Goal: Information Seeking & Learning: Check status

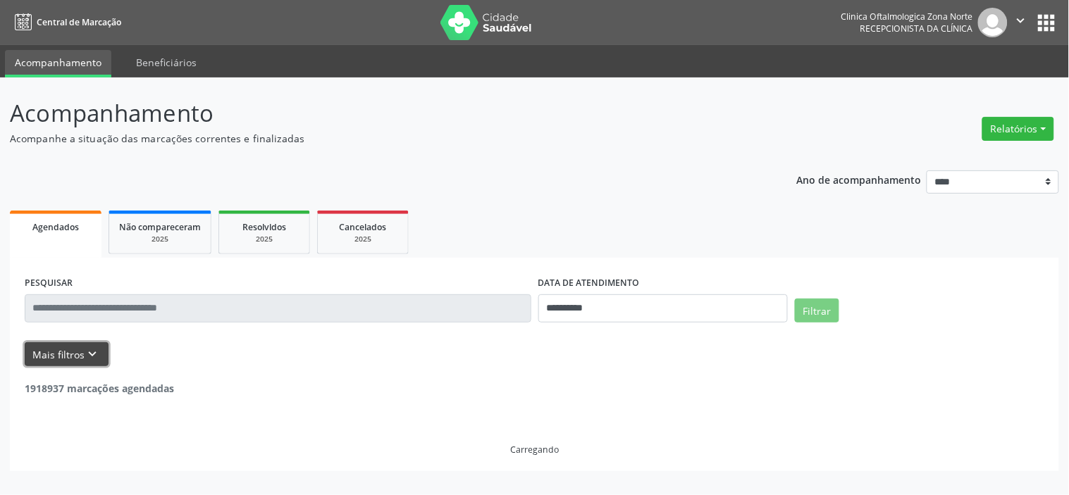
click at [85, 354] on icon "keyboard_arrow_down" at bounding box center [92, 354] width 15 height 15
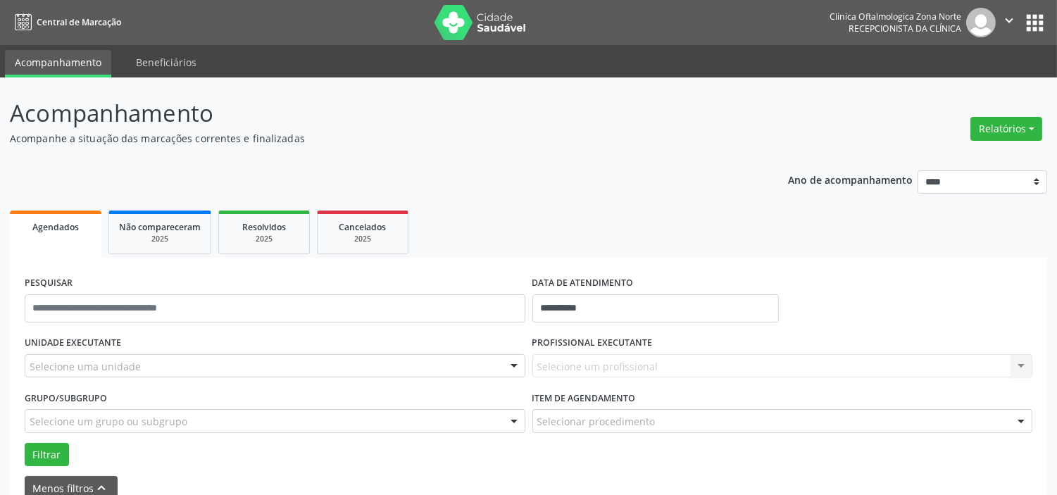
click at [156, 364] on div "Selecione uma unidade" at bounding box center [275, 366] width 501 height 24
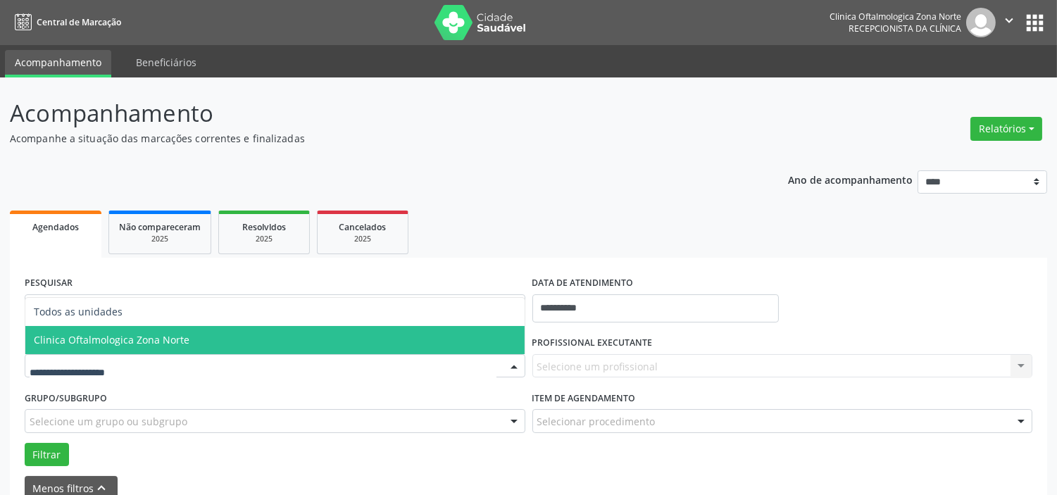
click at [166, 340] on span "Clinica Oftalmologica Zona Norte" at bounding box center [112, 339] width 156 height 13
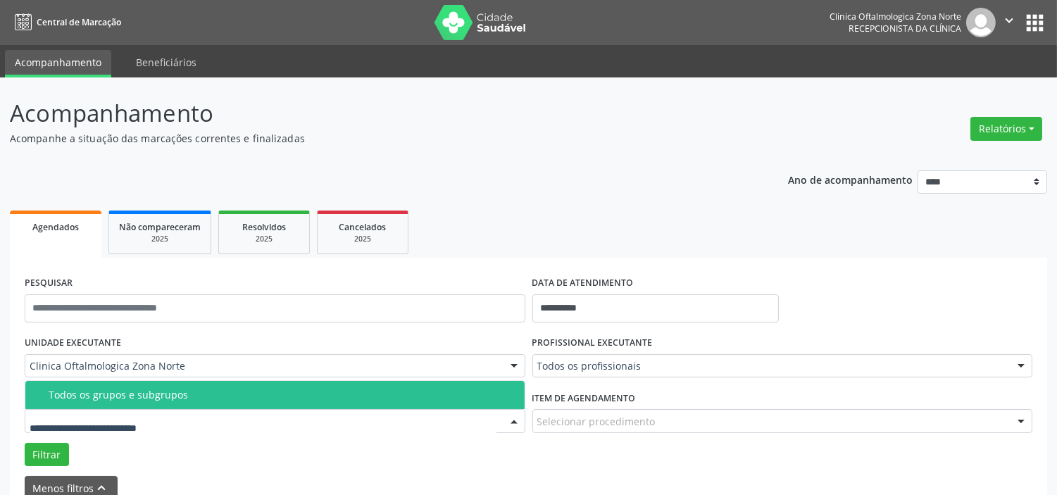
click at [170, 390] on div "Todos os grupos e subgrupos" at bounding box center [283, 395] width 468 height 11
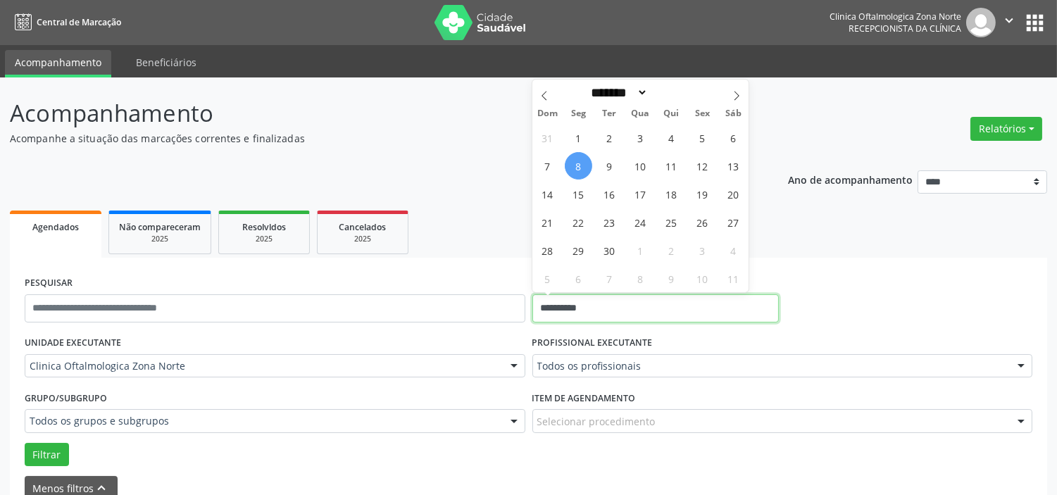
click at [606, 311] on input "**********" at bounding box center [656, 308] width 247 height 28
click at [609, 158] on span "9" at bounding box center [609, 165] width 27 height 27
type input "**********"
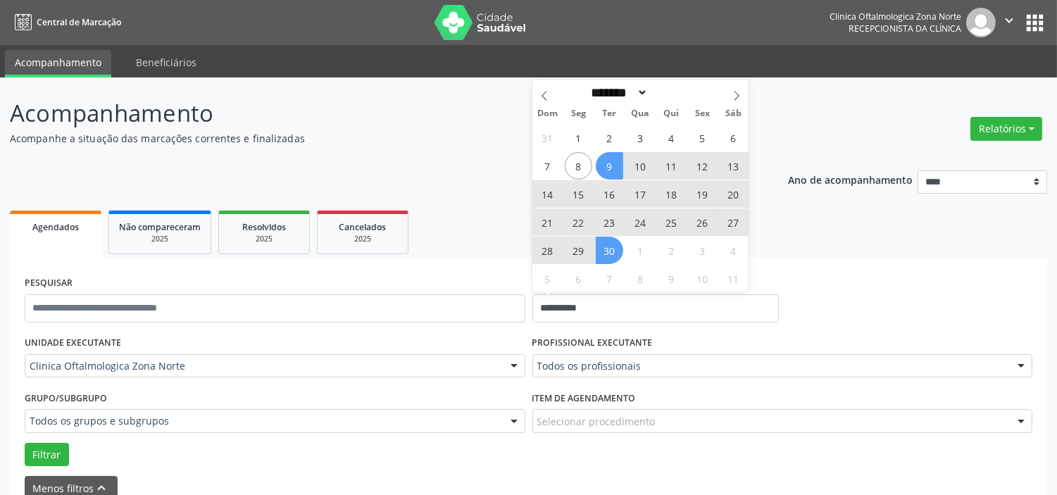
click at [615, 250] on span "30" at bounding box center [609, 250] width 27 height 27
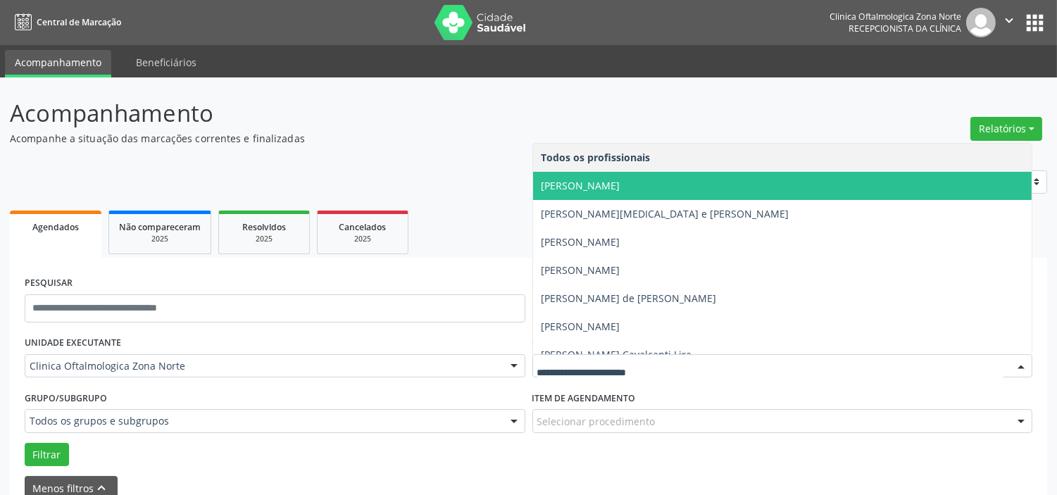
click at [603, 187] on span "[PERSON_NAME]" at bounding box center [581, 185] width 79 height 13
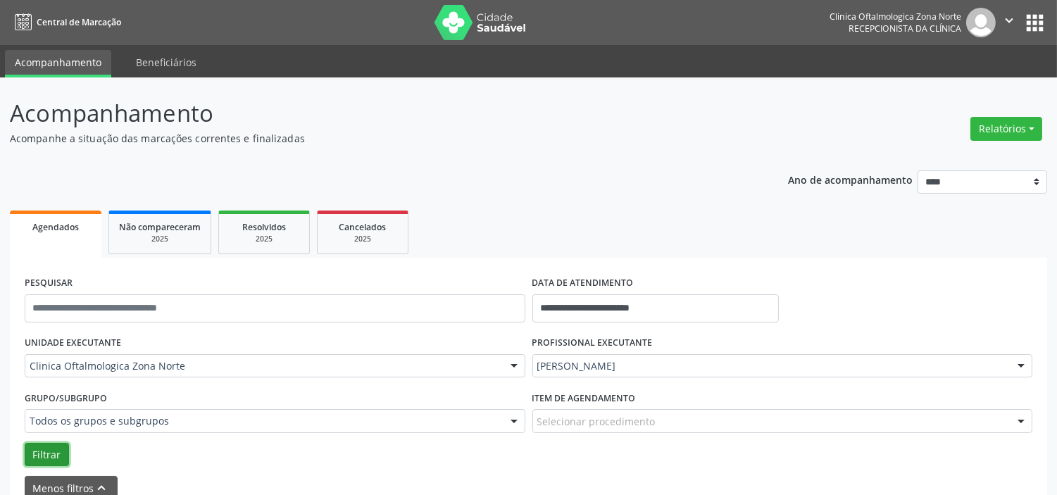
click at [46, 454] on button "Filtrar" at bounding box center [47, 455] width 44 height 24
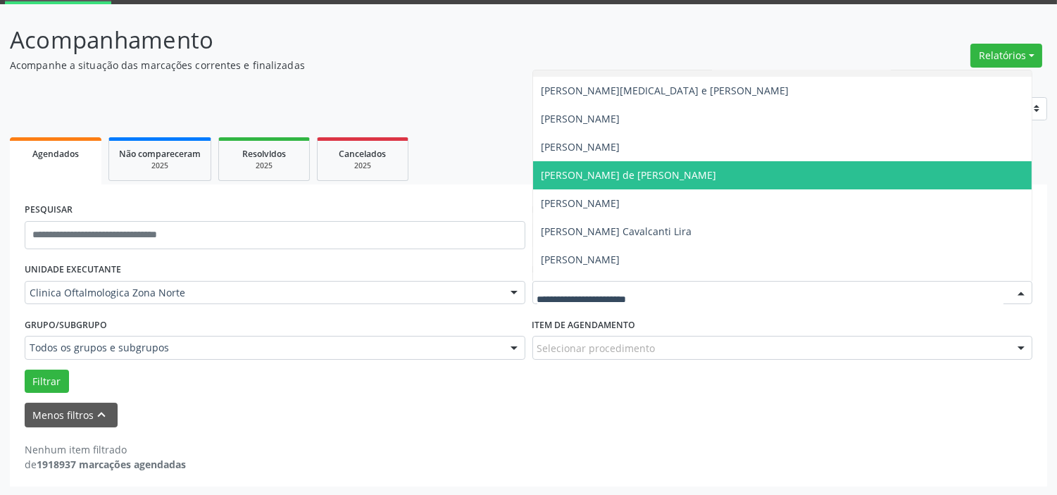
scroll to position [71, 0]
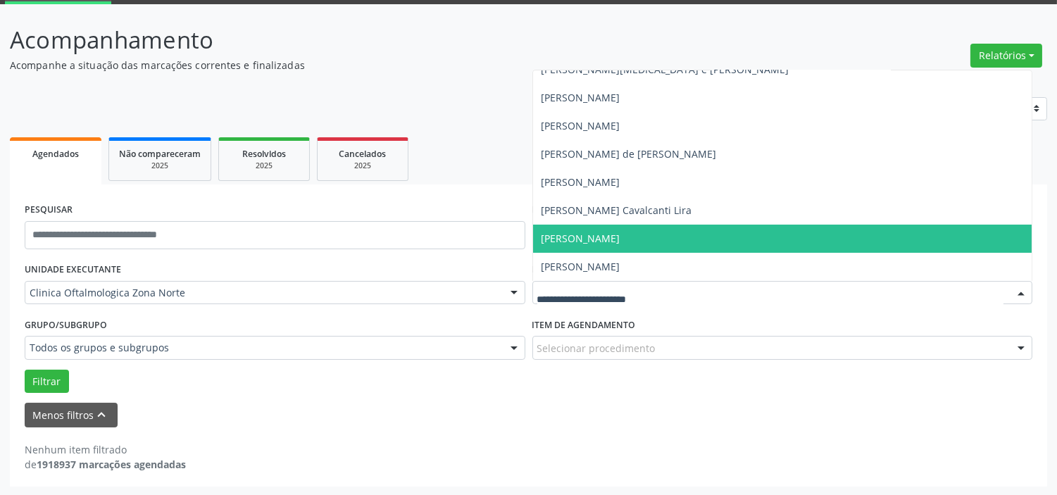
click at [601, 241] on span "[PERSON_NAME]" at bounding box center [581, 238] width 79 height 13
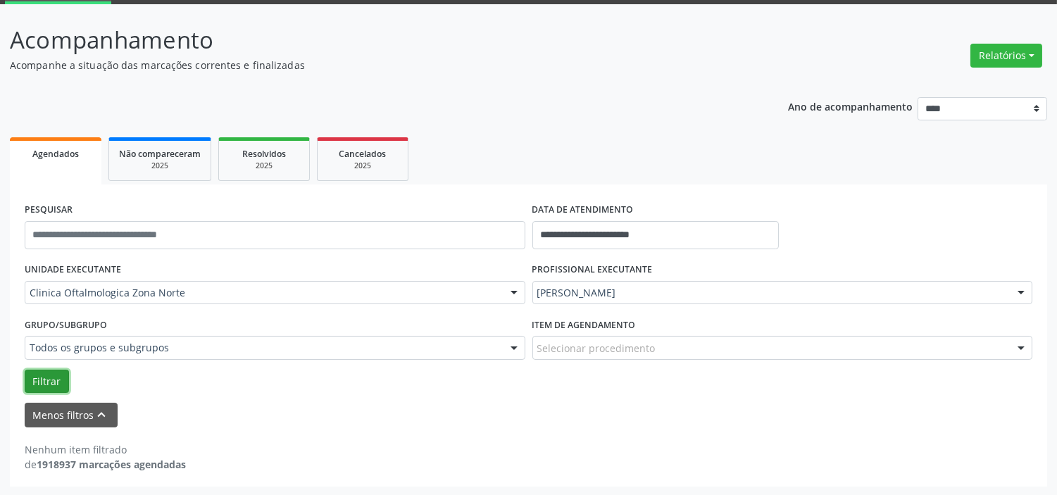
click at [45, 387] on button "Filtrar" at bounding box center [47, 382] width 44 height 24
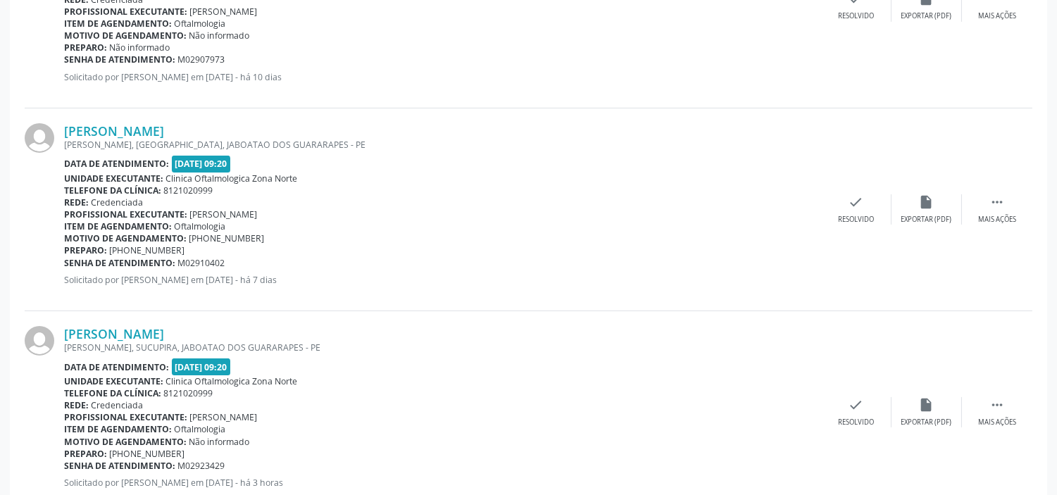
scroll to position [694, 0]
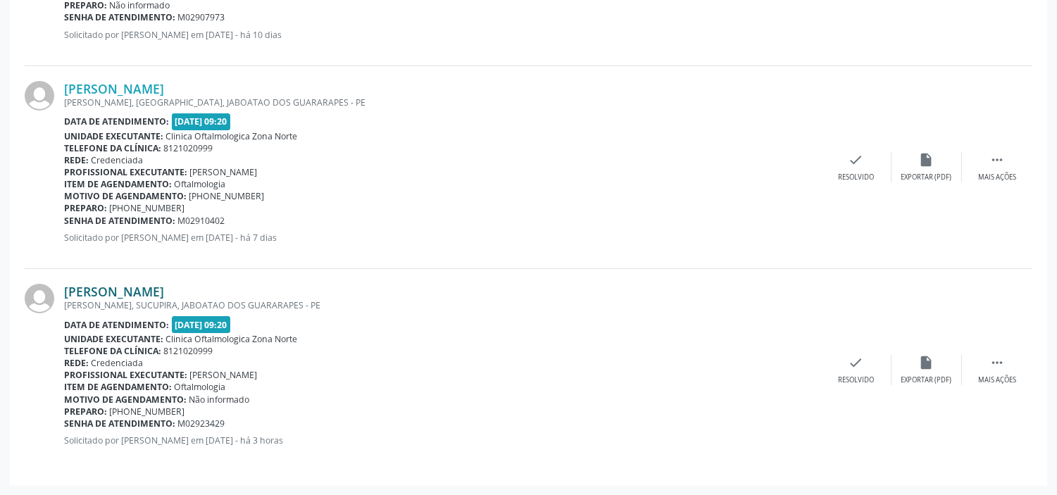
click at [156, 294] on link "[PERSON_NAME]" at bounding box center [114, 291] width 100 height 15
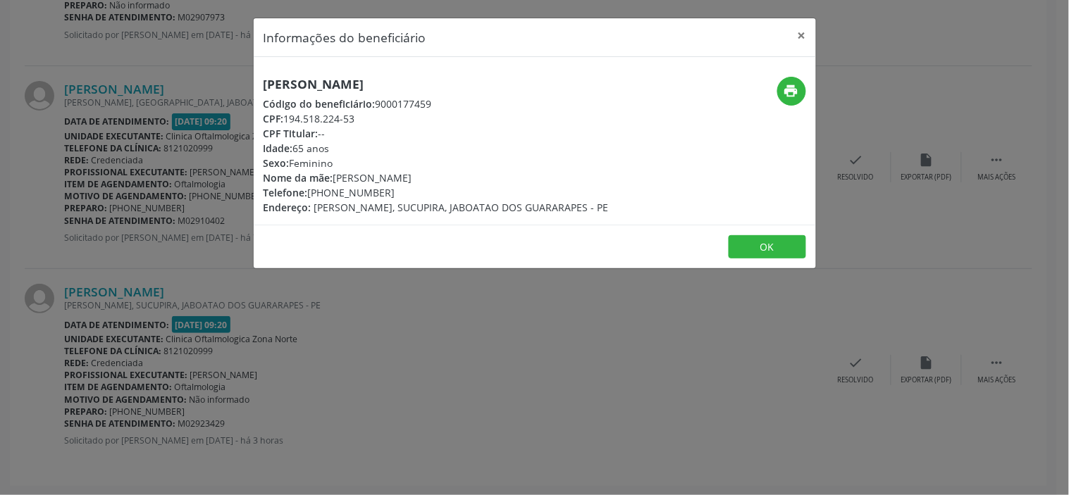
drag, startPoint x: 368, startPoint y: 118, endPoint x: 287, endPoint y: 121, distance: 80.4
click at [287, 121] on div "CPF: 194.518.224-53" at bounding box center [435, 118] width 345 height 15
copy div "194.518.224-53"
click at [328, 80] on h5 "[PERSON_NAME]" at bounding box center [435, 84] width 345 height 15
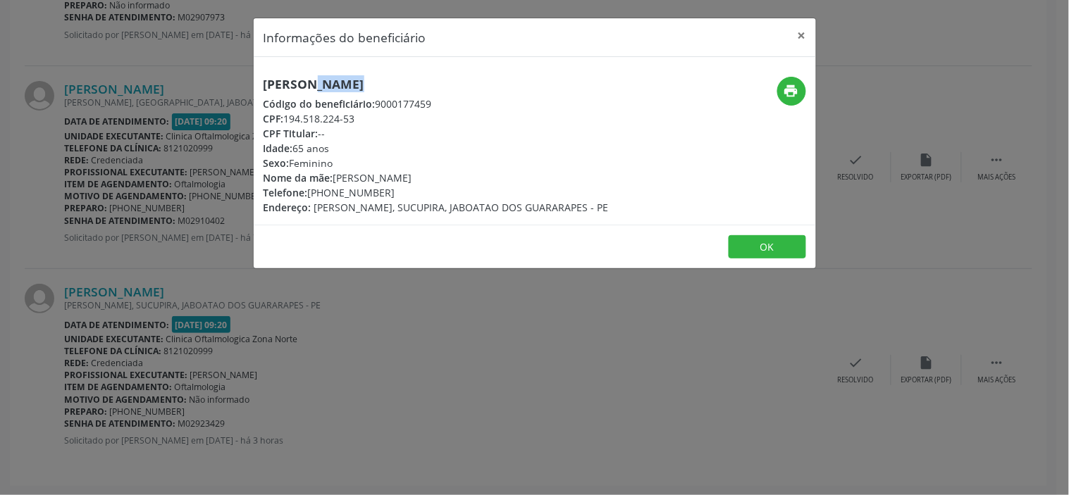
click at [328, 80] on h5 "[PERSON_NAME]" at bounding box center [435, 84] width 345 height 15
copy div "[PERSON_NAME]"
drag, startPoint x: 358, startPoint y: 113, endPoint x: 285, endPoint y: 111, distance: 72.6
click at [285, 111] on div "CPF: 194.518.224-53" at bounding box center [435, 118] width 345 height 15
copy div "194.518.224-53"
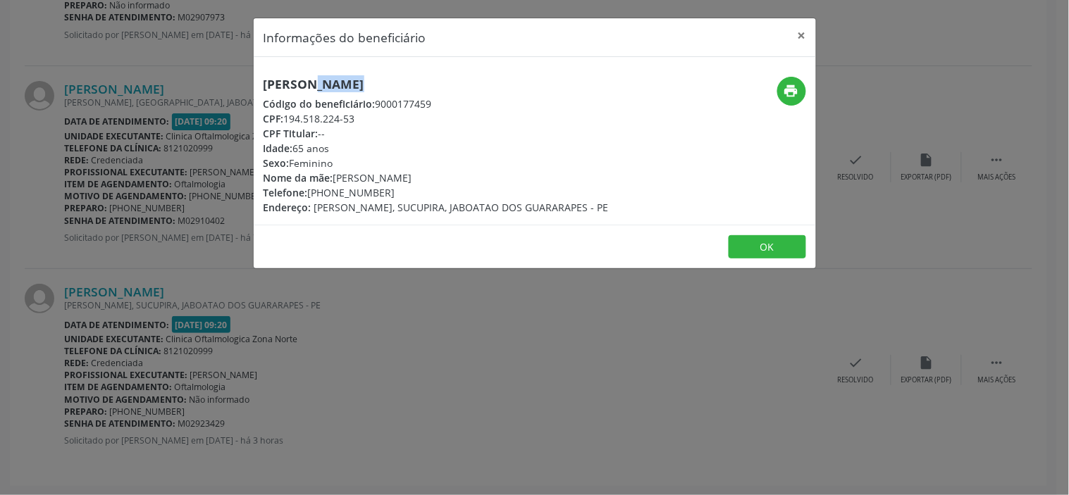
drag, startPoint x: 391, startPoint y: 191, endPoint x: 313, endPoint y: 194, distance: 77.6
click at [313, 194] on div "Telefone: [PHONE_NUMBER]" at bounding box center [435, 192] width 345 height 15
drag, startPoint x: 397, startPoint y: 188, endPoint x: 312, endPoint y: 190, distance: 84.6
click at [312, 190] on div "Telefone: [PHONE_NUMBER]" at bounding box center [435, 192] width 345 height 15
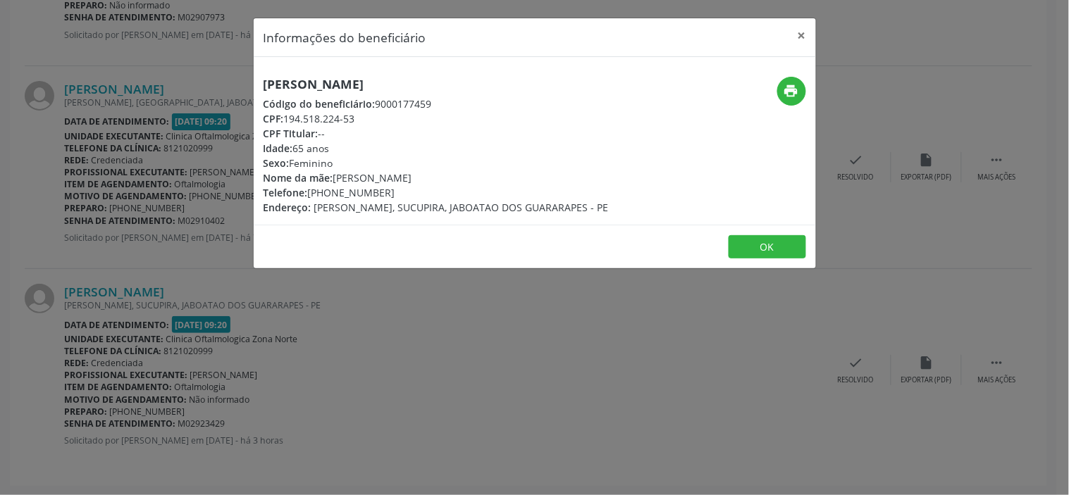
copy div "81) 99945-7307"
drag, startPoint x: 460, startPoint y: 176, endPoint x: 337, endPoint y: 178, distance: 123.3
click at [337, 178] on div "Nome da mãe: [PERSON_NAME]" at bounding box center [435, 177] width 345 height 15
copy div "[PERSON_NAME]"
drag, startPoint x: 410, startPoint y: 310, endPoint x: 300, endPoint y: 385, distance: 133.3
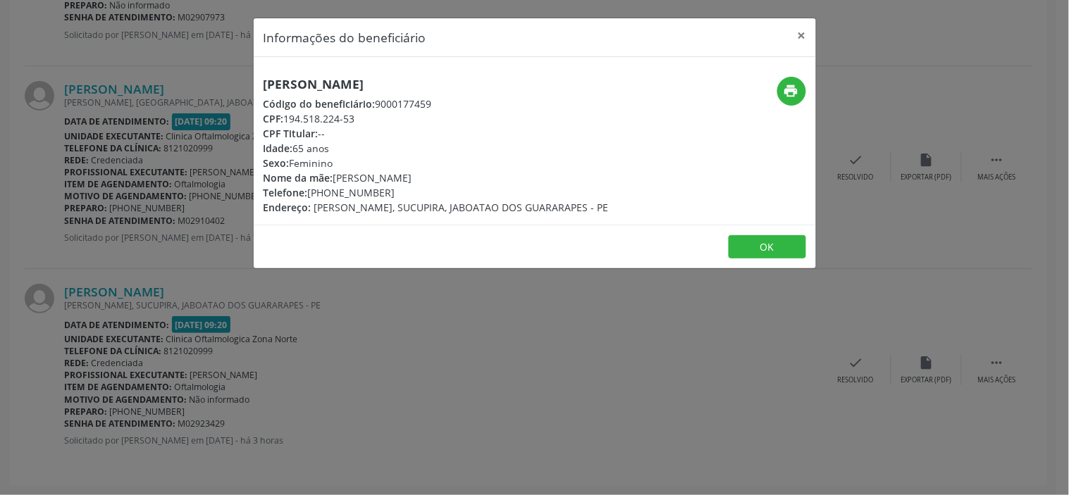
click at [404, 313] on div "Informações do beneficiário × [PERSON_NAME] Código do beneficiário: 9000177459 …" at bounding box center [534, 247] width 1069 height 495
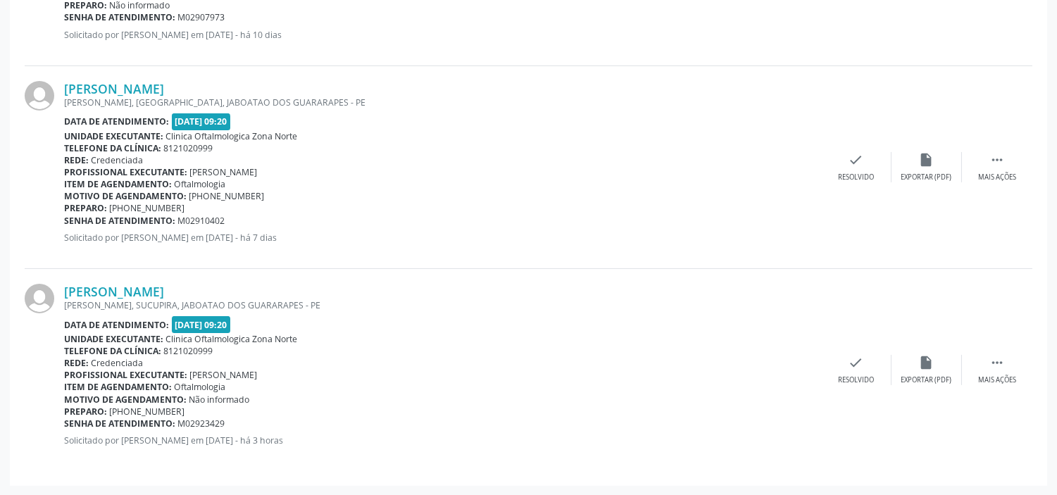
drag, startPoint x: 233, startPoint y: 420, endPoint x: 65, endPoint y: 424, distance: 168.4
click at [65, 424] on div "Senha de atendimento: M02923429" at bounding box center [442, 424] width 757 height 12
copy div "Senha de atendimento: M02923429"
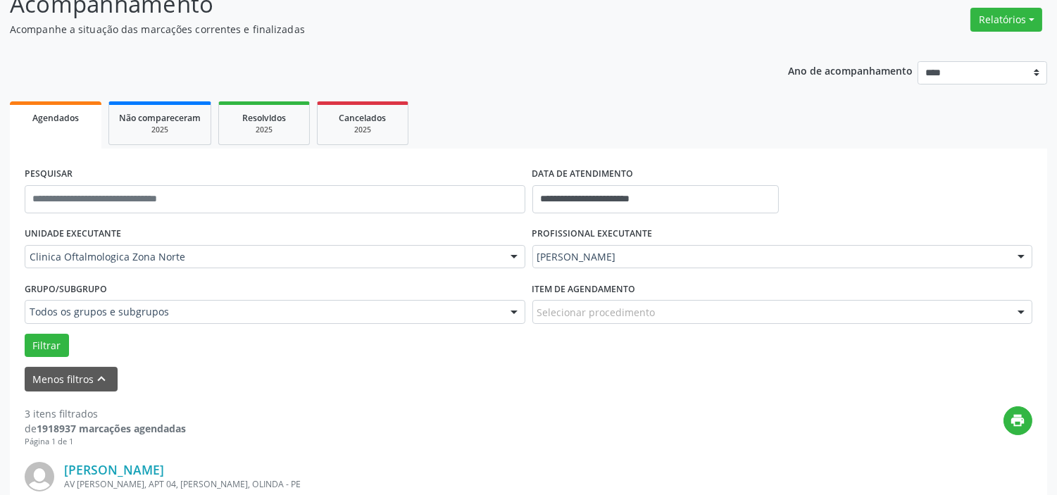
scroll to position [0, 0]
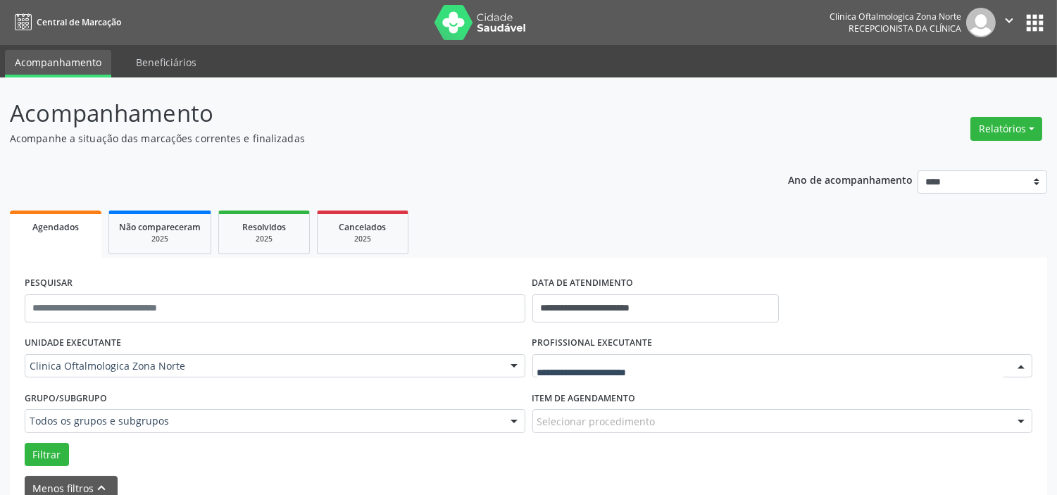
click at [617, 375] on div at bounding box center [783, 366] width 501 height 24
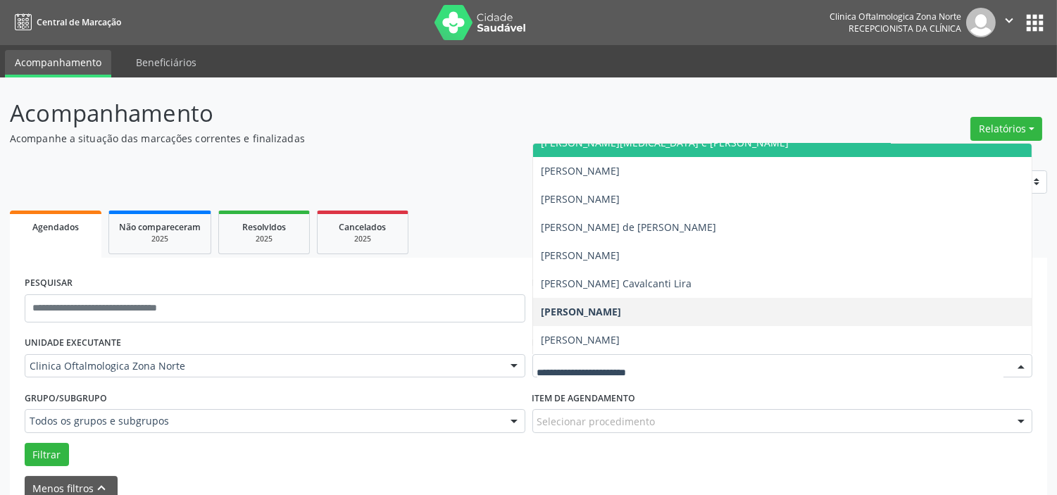
click at [851, 116] on header "Acompanhamento Acompanhe a situação das marcações correntes e finalizadas Relat…" at bounding box center [529, 121] width 1038 height 50
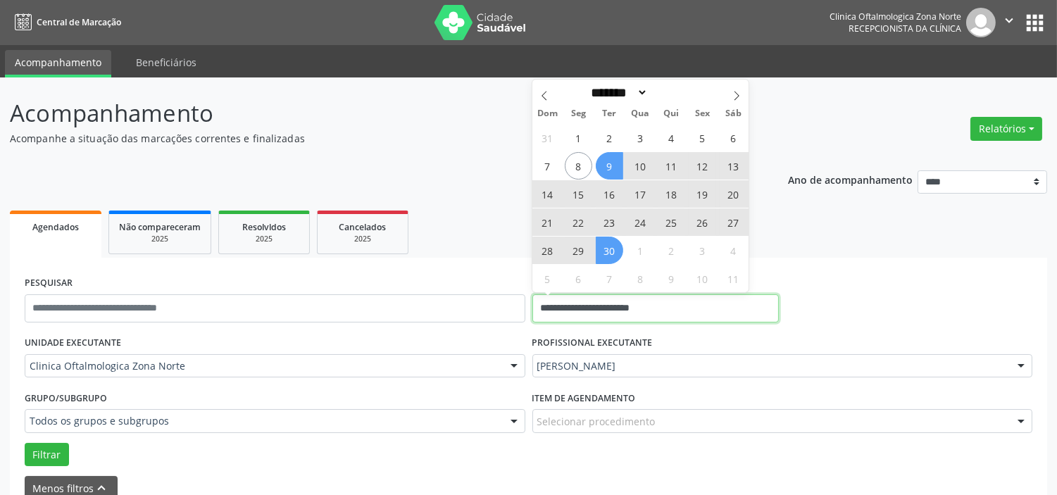
click at [644, 305] on input "**********" at bounding box center [656, 308] width 247 height 28
click at [743, 97] on span at bounding box center [737, 92] width 24 height 24
select select "*"
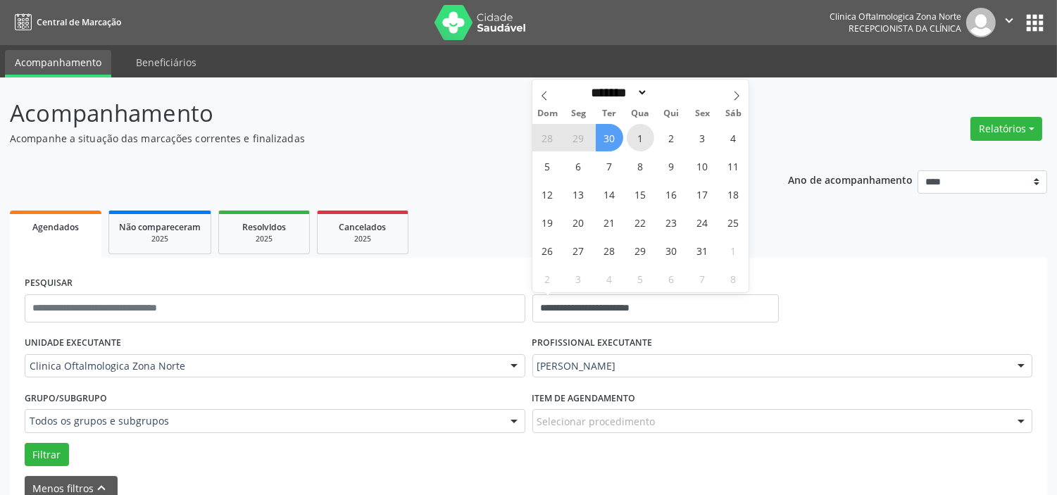
click at [638, 135] on span "1" at bounding box center [640, 137] width 27 height 27
type input "**********"
click at [744, 89] on span at bounding box center [737, 92] width 24 height 24
select select "**"
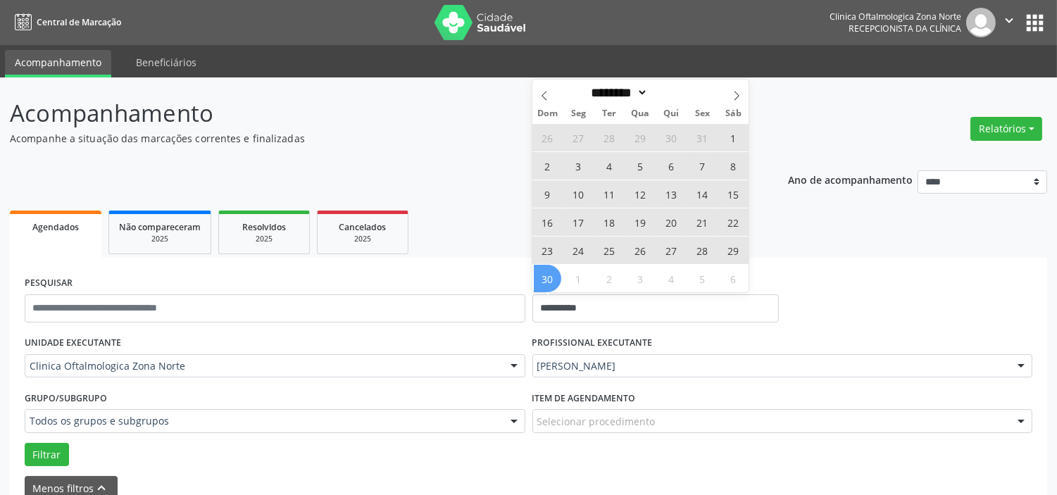
click at [550, 279] on span "30" at bounding box center [547, 278] width 27 height 27
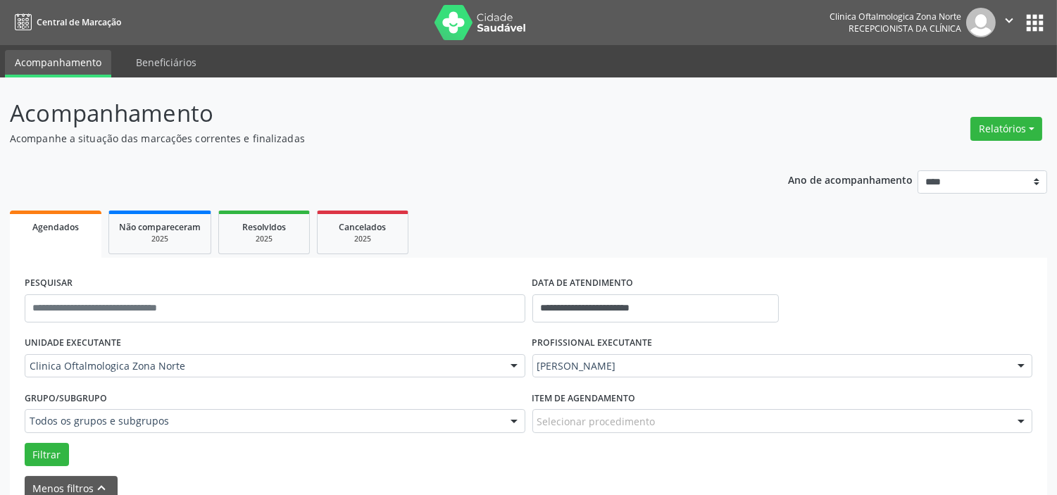
click at [578, 377] on div "PROFISSIONAL EXECUTANTE [PERSON_NAME] Todos os profissionais [PERSON_NAME] [PER…" at bounding box center [783, 360] width 508 height 55
click at [581, 357] on div "[PERSON_NAME]" at bounding box center [783, 366] width 501 height 24
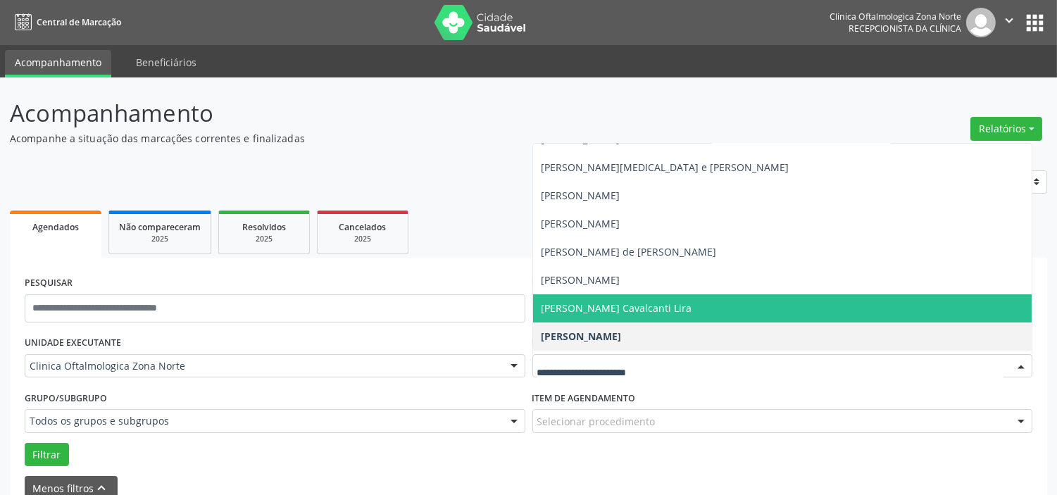
scroll to position [71, 0]
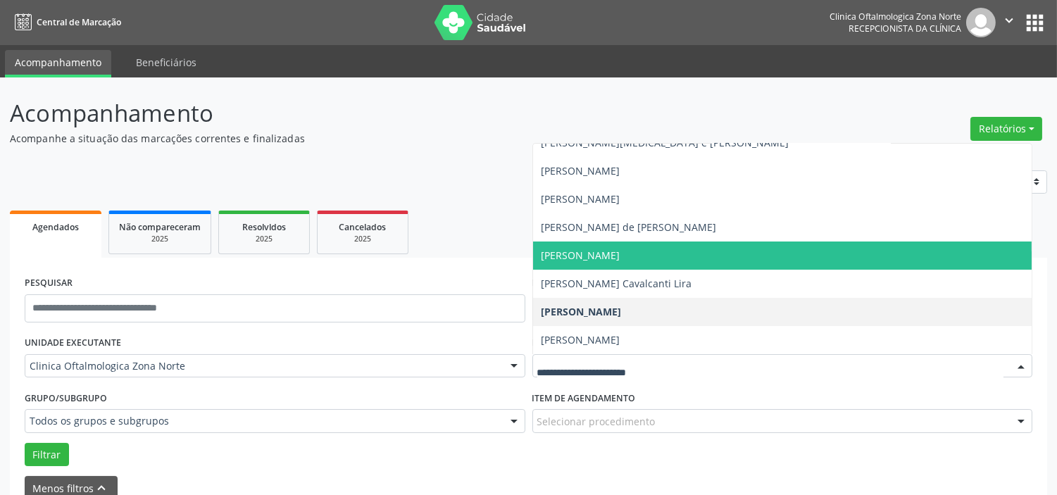
click at [603, 249] on span "[PERSON_NAME]" at bounding box center [581, 255] width 79 height 13
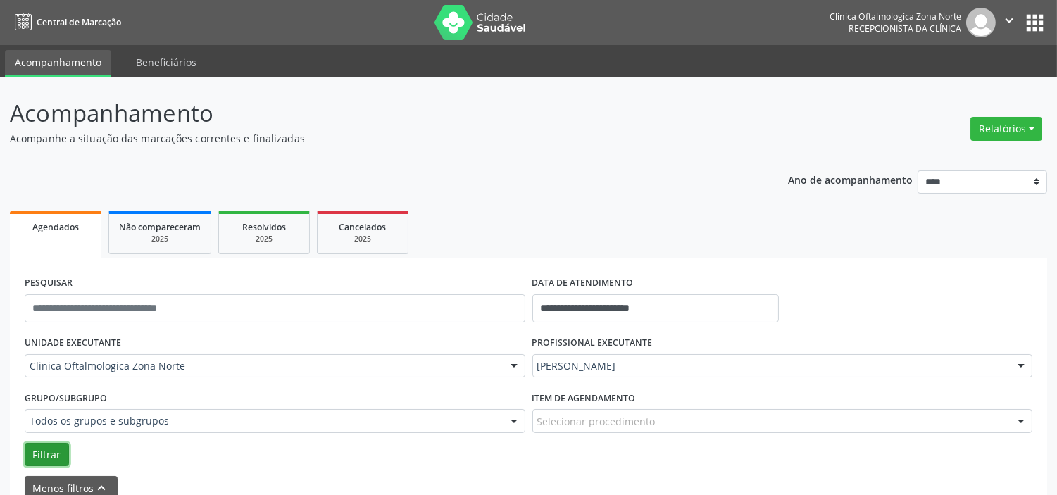
click at [26, 461] on button "Filtrar" at bounding box center [47, 455] width 44 height 24
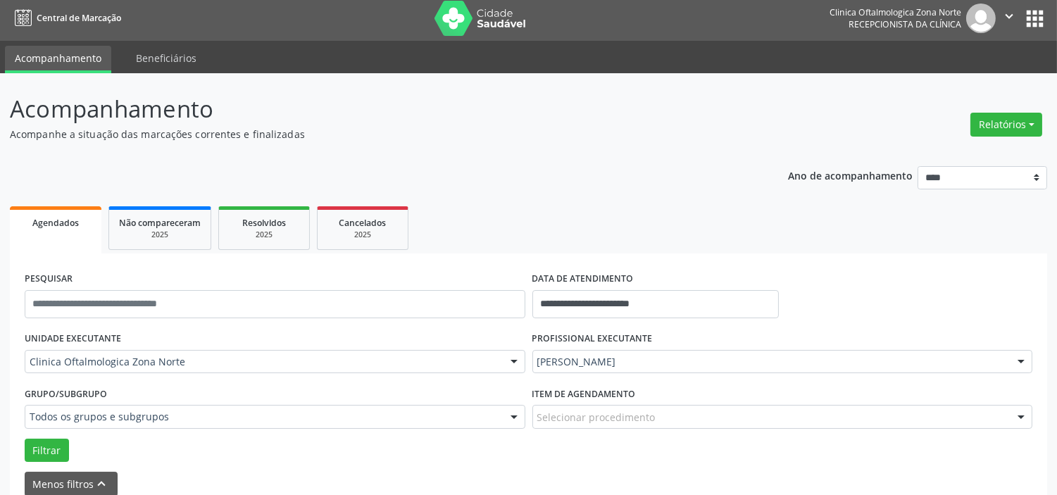
scroll to position [0, 0]
